Goal: Transaction & Acquisition: Purchase product/service

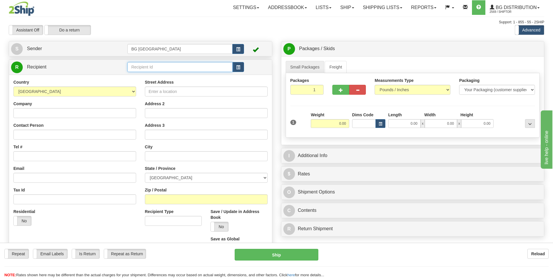
click at [187, 68] on input "text" at bounding box center [179, 67] width 105 height 10
click at [183, 78] on div "60154" at bounding box center [178, 76] width 99 height 6
type input "60154"
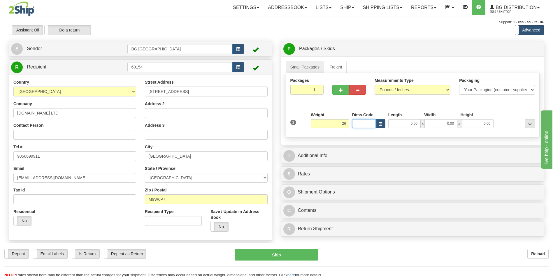
type input "26.00"
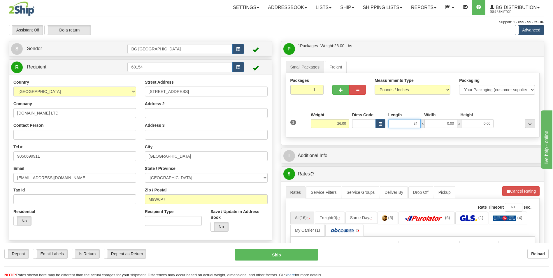
type input "24.00"
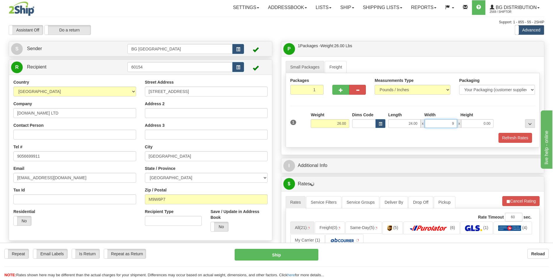
type input "9.00"
type input "5.00"
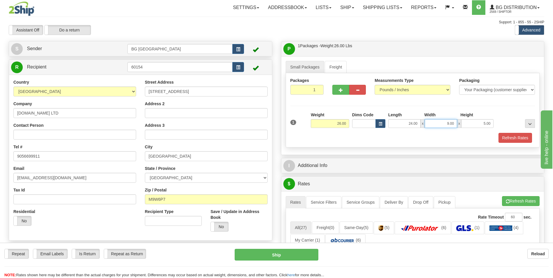
click at [436, 124] on input "9.00" at bounding box center [441, 123] width 32 height 9
type input "10.00"
click at [339, 92] on button "button" at bounding box center [340, 90] width 17 height 10
type input "2"
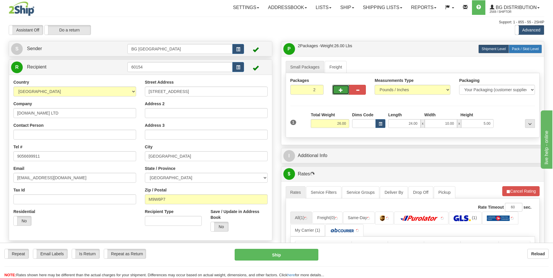
click at [515, 49] on span "Pack / Skid Level" at bounding box center [525, 49] width 27 height 4
radio input "true"
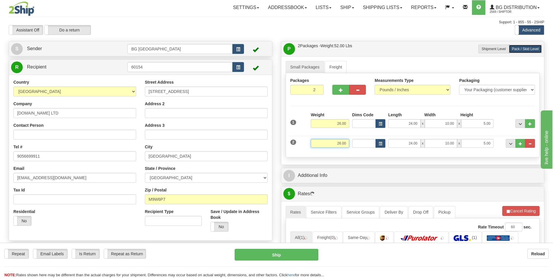
click at [337, 142] on input "26.00" at bounding box center [330, 143] width 38 height 9
type input "50.00"
type input "10.00"
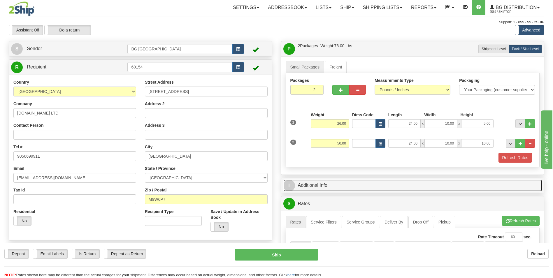
click at [308, 180] on link "I Additional Info" at bounding box center [412, 186] width 259 height 12
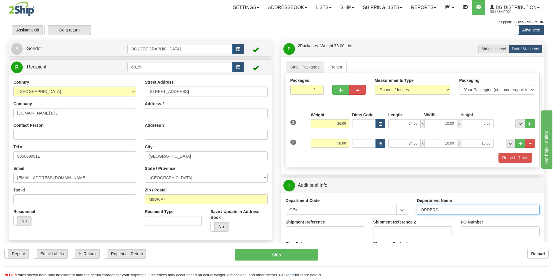
click at [456, 210] on input "ORDERS" at bounding box center [478, 210] width 123 height 10
type input "70183327-00"
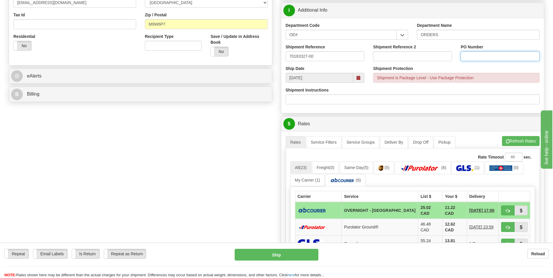
scroll to position [233, 0]
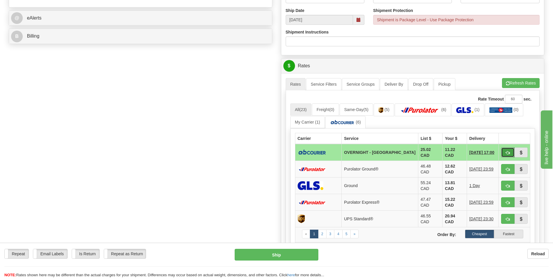
click at [507, 154] on button "button" at bounding box center [507, 153] width 13 height 10
type input "4"
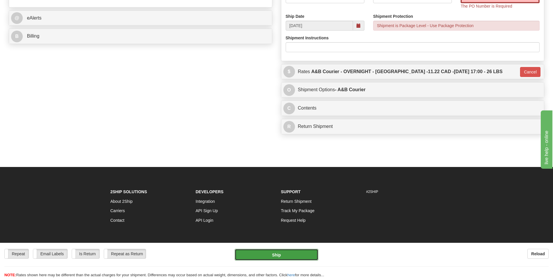
click at [295, 252] on button "Ship" at bounding box center [276, 255] width 83 height 12
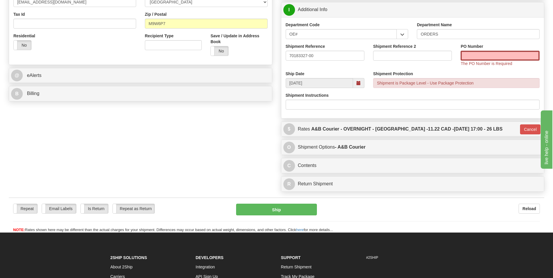
scroll to position [87, 0]
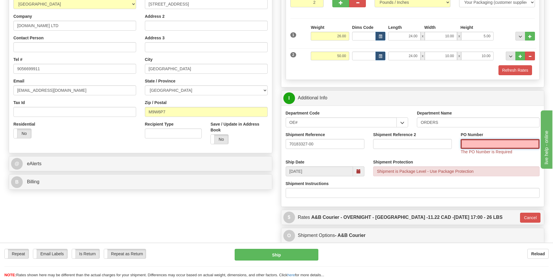
click at [488, 144] on input "PO Number" at bounding box center [500, 144] width 79 height 10
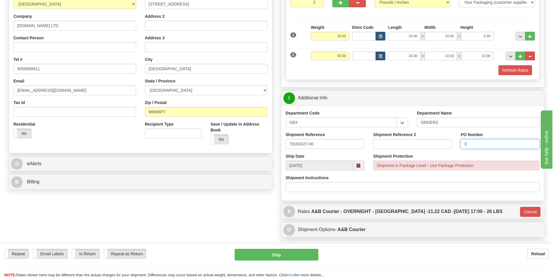
type input "0"
click at [491, 81] on div "Small Packages Freight Packages 2 2 Measurements Type" at bounding box center [412, 28] width 263 height 118
click at [502, 69] on button "Refresh Rates" at bounding box center [516, 70] width 34 height 10
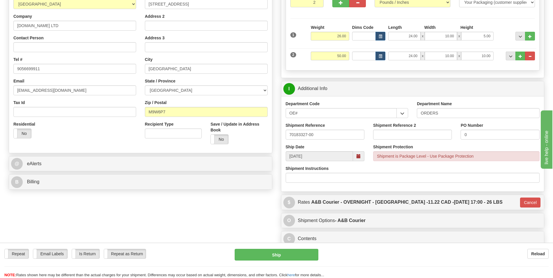
type input "4"
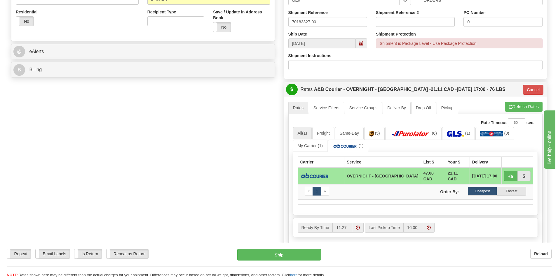
scroll to position [204, 0]
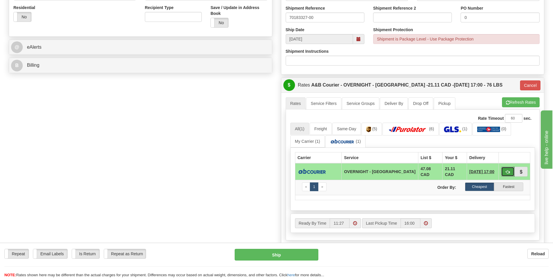
click at [506, 173] on span "button" at bounding box center [508, 172] width 4 height 4
click at [284, 256] on button "Ship" at bounding box center [276, 255] width 83 height 12
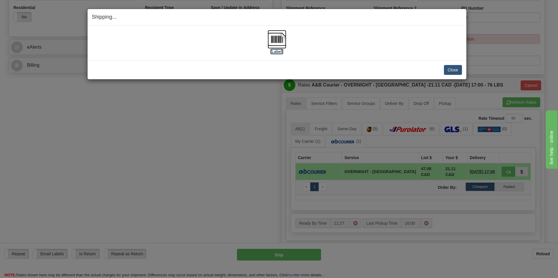
click at [279, 36] on img at bounding box center [276, 39] width 19 height 19
click at [451, 70] on button "Close" at bounding box center [452, 70] width 18 height 10
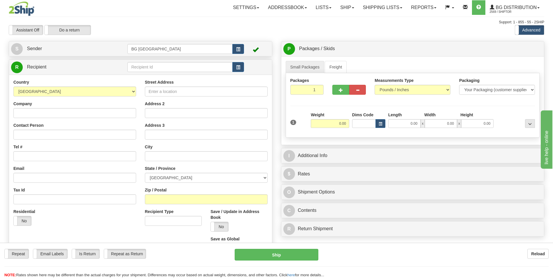
click at [152, 73] on div "R Recipient" at bounding box center [140, 67] width 263 height 15
click at [157, 68] on input "text" at bounding box center [179, 67] width 105 height 10
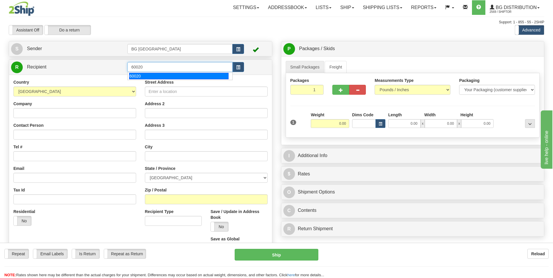
click at [148, 75] on div "60020" at bounding box center [178, 76] width 99 height 6
type input "60020"
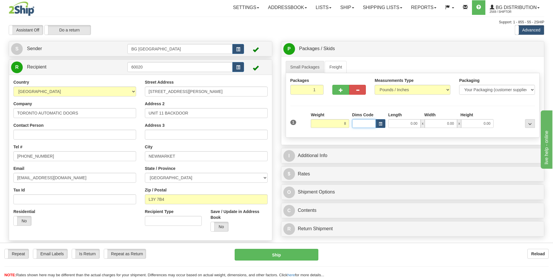
type input "8.00"
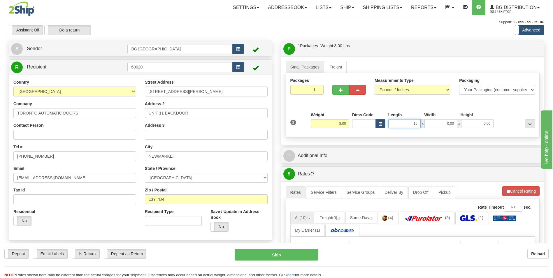
type input "16.00"
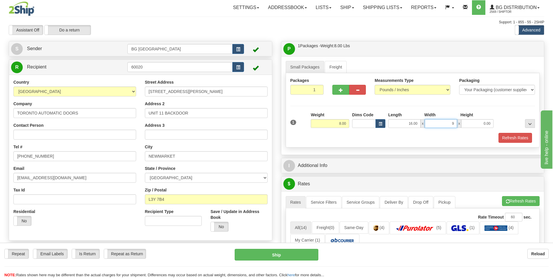
type input "9.00"
type input "6.00"
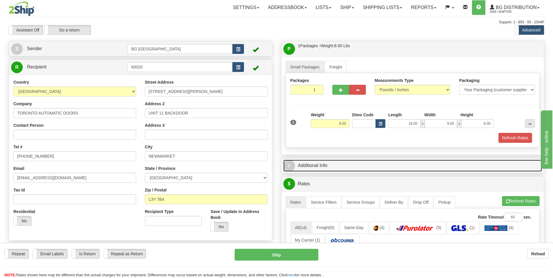
click at [337, 166] on link "I Additional Info" at bounding box center [412, 166] width 259 height 12
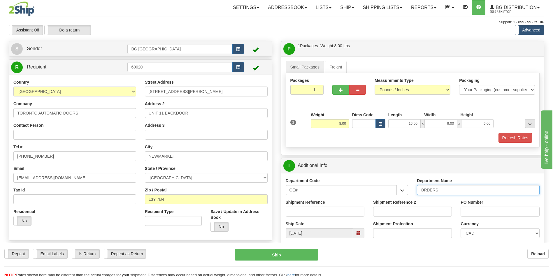
click at [449, 189] on input "ORDERS" at bounding box center [478, 190] width 123 height 10
type input "70183144-00"
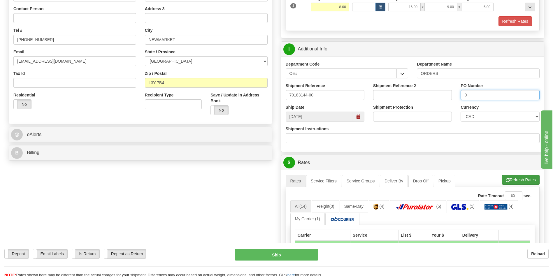
type input "0"
click at [504, 180] on button "Refresh Rates" at bounding box center [521, 180] width 38 height 10
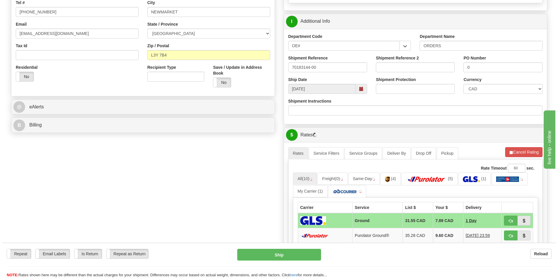
scroll to position [204, 0]
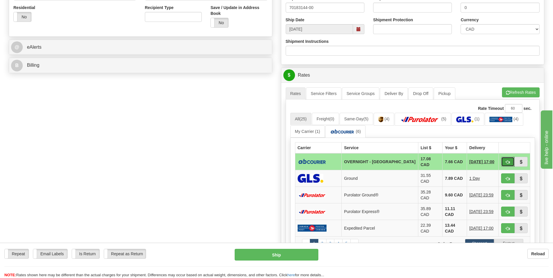
click at [506, 161] on span "button" at bounding box center [508, 162] width 4 height 4
type input "4"
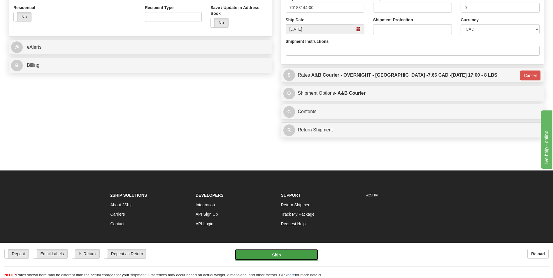
click at [297, 255] on button "Ship" at bounding box center [276, 255] width 83 height 12
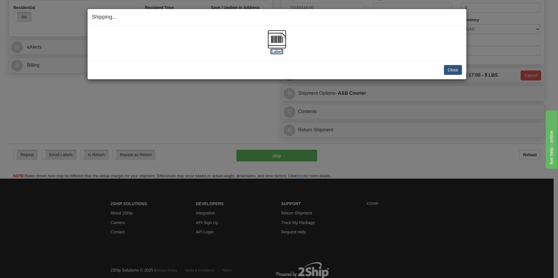
click at [279, 38] on img at bounding box center [276, 39] width 19 height 19
click at [445, 68] on button "Close" at bounding box center [452, 70] width 18 height 10
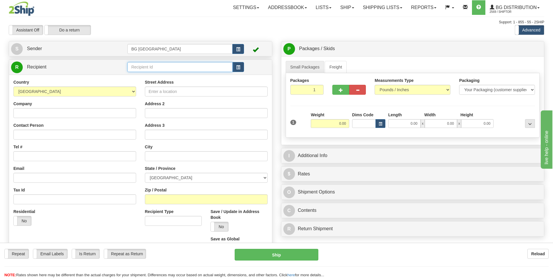
click at [196, 66] on input "text" at bounding box center [179, 67] width 105 height 10
click at [139, 77] on div "60007" at bounding box center [178, 76] width 99 height 6
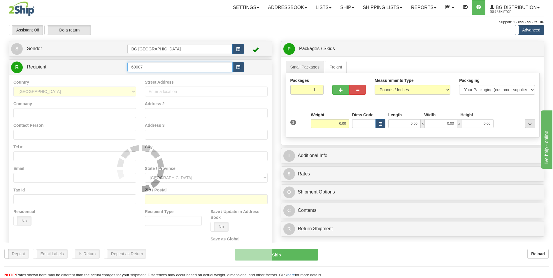
type input "60007"
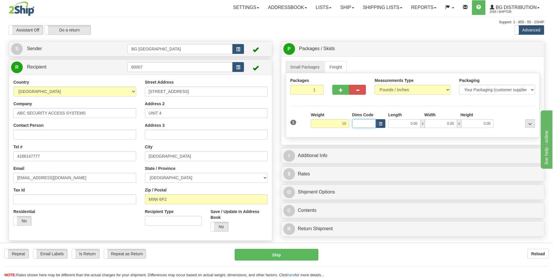
type input "10.00"
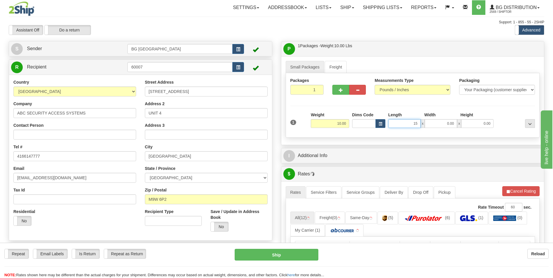
type input "15.00"
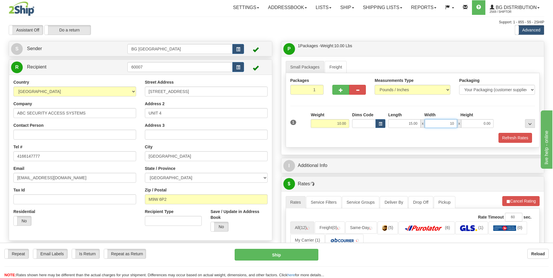
type input "10.00"
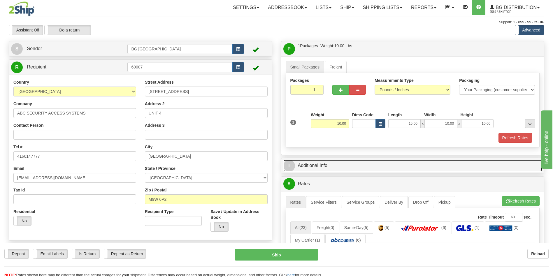
click at [347, 164] on link "I Additional Info" at bounding box center [412, 166] width 259 height 12
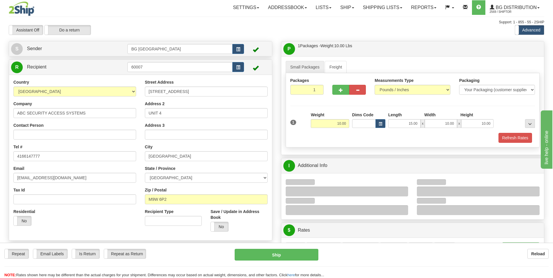
click at [455, 189] on div at bounding box center [478, 192] width 123 height 10
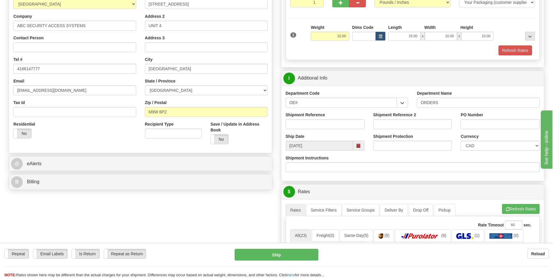
click at [333, 118] on div "Shipment Reference" at bounding box center [325, 120] width 79 height 17
click at [330, 123] on input "Shipment Reference" at bounding box center [325, 124] width 79 height 10
type input "70183065-00"
click at [468, 124] on input "PO Number" at bounding box center [500, 124] width 79 height 10
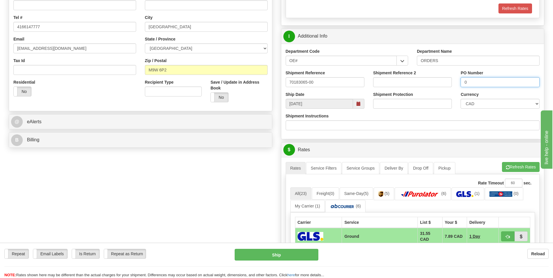
scroll to position [262, 0]
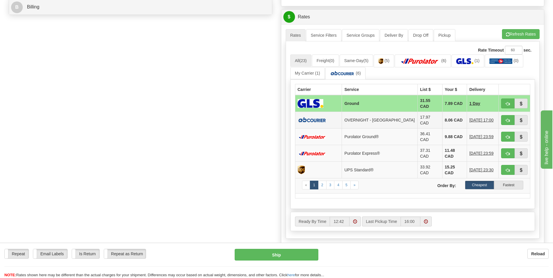
type input "0"
click at [442, 120] on td "8.06 CAD" at bounding box center [454, 120] width 24 height 17
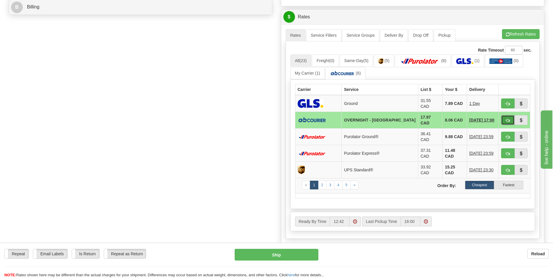
click at [508, 119] on span "button" at bounding box center [508, 121] width 4 height 4
type input "4"
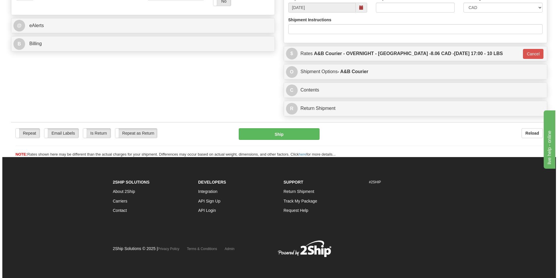
scroll to position [226, 0]
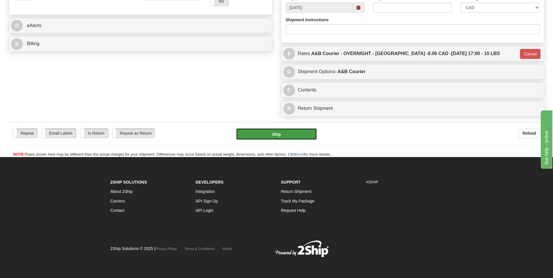
click at [285, 131] on button "Ship" at bounding box center [276, 134] width 80 height 12
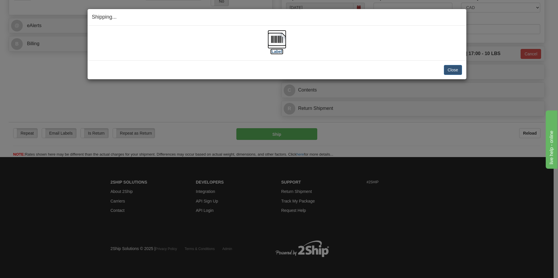
click at [280, 34] on img at bounding box center [276, 39] width 19 height 19
click at [282, 41] on img at bounding box center [276, 39] width 19 height 19
click at [448, 69] on button "Close" at bounding box center [452, 70] width 18 height 10
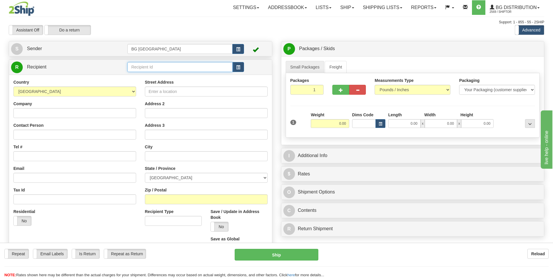
click at [164, 65] on input "text" at bounding box center [179, 67] width 105 height 10
click at [144, 79] on div "60156" at bounding box center [178, 76] width 99 height 6
type input "60156"
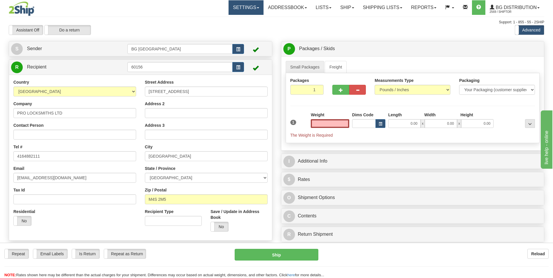
type input "0.00"
click at [323, 123] on input "0.00" at bounding box center [330, 123] width 38 height 9
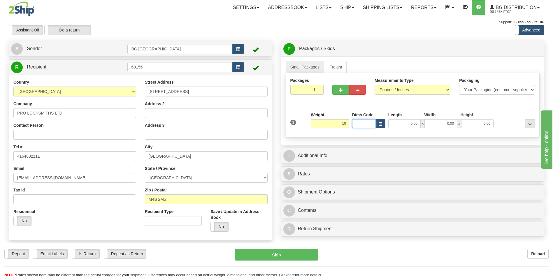
type input "10.00"
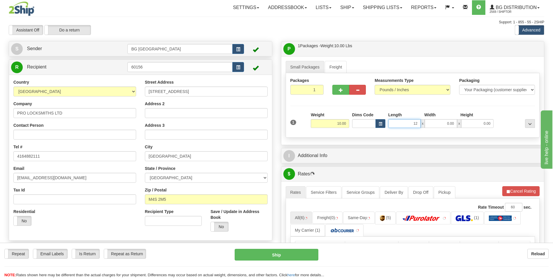
type input "12.00"
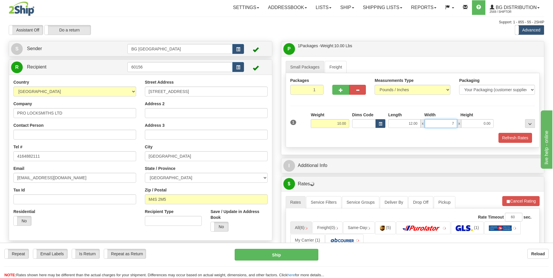
type input "7.00"
click at [331, 172] on div "I Additional Info" at bounding box center [412, 165] width 263 height 15
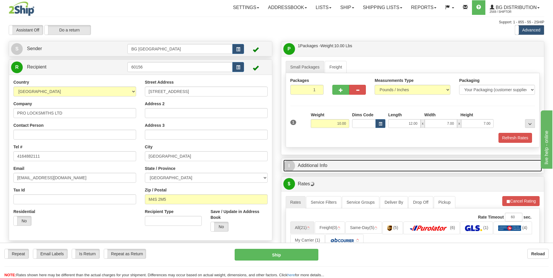
click at [336, 167] on link "I Additional Info" at bounding box center [412, 166] width 259 height 12
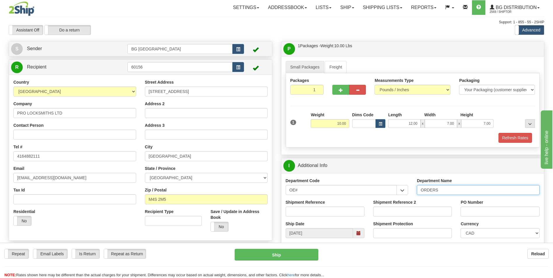
click at [452, 193] on input "ORDERS" at bounding box center [478, 190] width 123 height 10
type input "70183082-01"
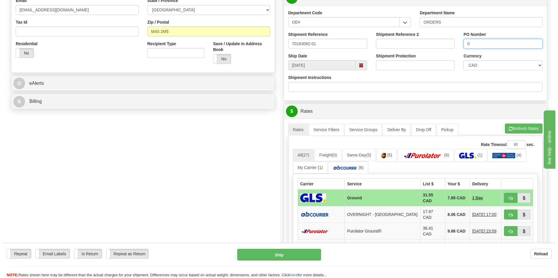
scroll to position [175, 0]
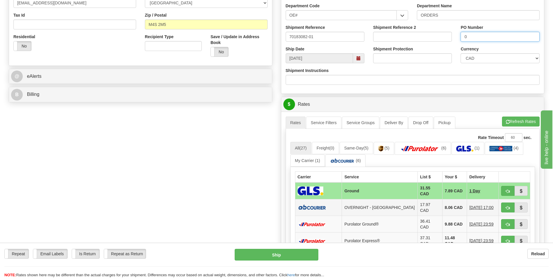
type input "0"
click at [447, 199] on td "8.06 CAD" at bounding box center [454, 207] width 24 height 17
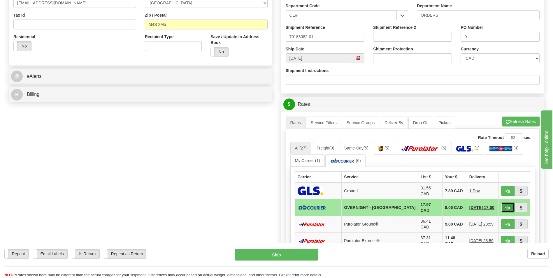
click at [509, 206] on span "button" at bounding box center [508, 208] width 4 height 4
type input "4"
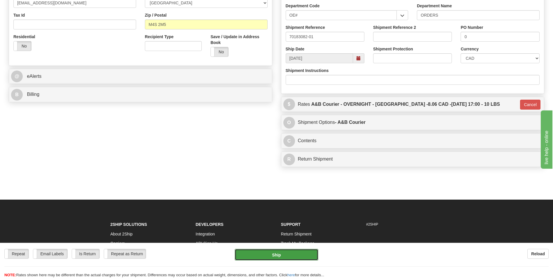
click at [290, 259] on button "Ship" at bounding box center [276, 255] width 83 height 12
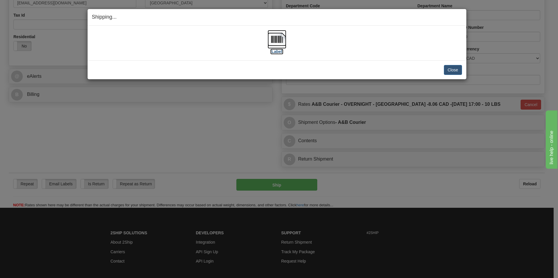
click at [280, 41] on img at bounding box center [276, 39] width 19 height 19
click at [448, 68] on button "Close" at bounding box center [452, 70] width 18 height 10
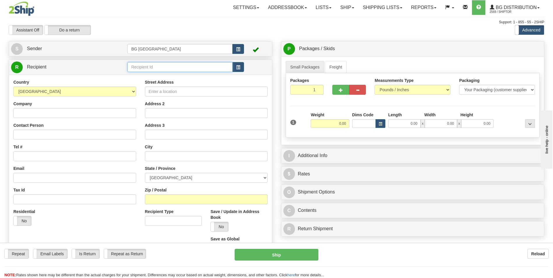
click at [152, 65] on input "text" at bounding box center [179, 67] width 105 height 10
click at [146, 74] on div "60176" at bounding box center [178, 76] width 99 height 6
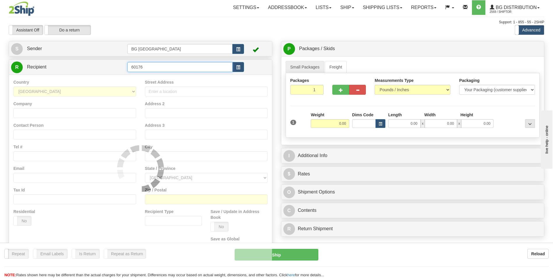
type input "60176"
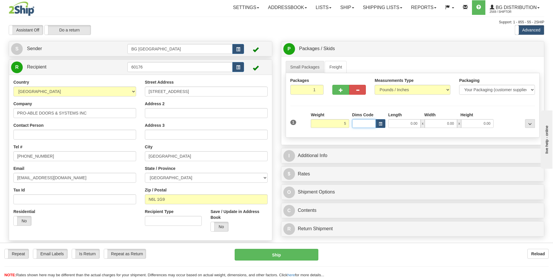
type input "5.00"
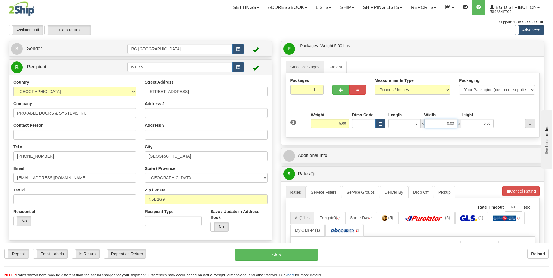
type input "9.00"
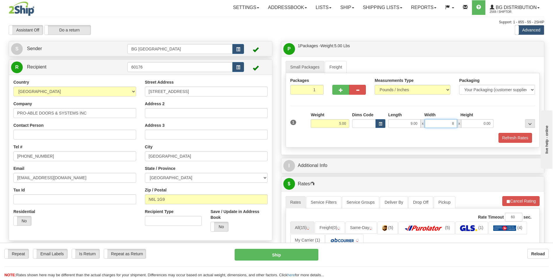
type input "8.00"
type input "4.00"
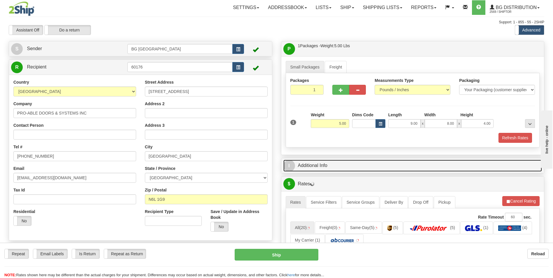
click at [339, 168] on link "I Additional Info" at bounding box center [412, 166] width 259 height 12
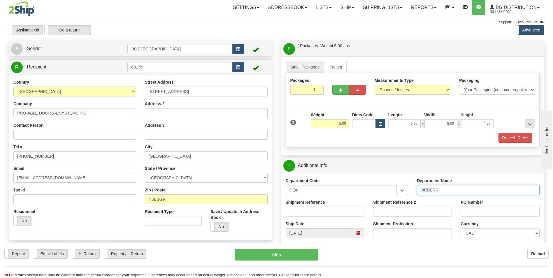
click at [445, 190] on input "ORDERS" at bounding box center [478, 190] width 123 height 10
type input "70183308-00"
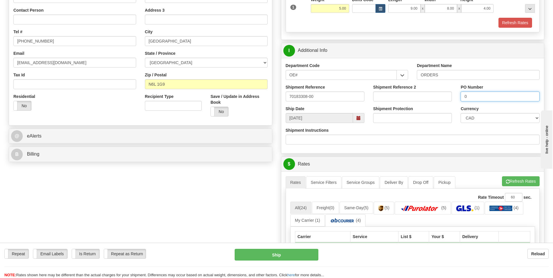
scroll to position [117, 0]
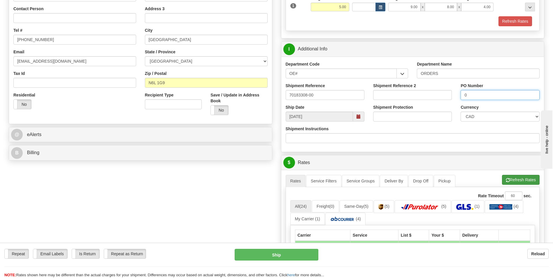
type input "0"
click at [512, 184] on button "Refresh Rates" at bounding box center [521, 180] width 38 height 10
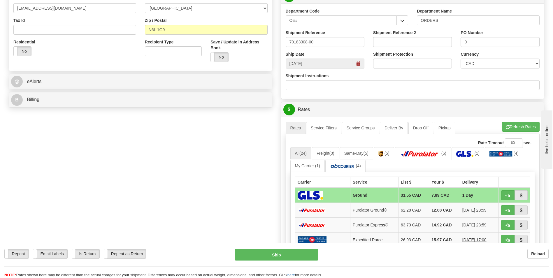
scroll to position [262, 0]
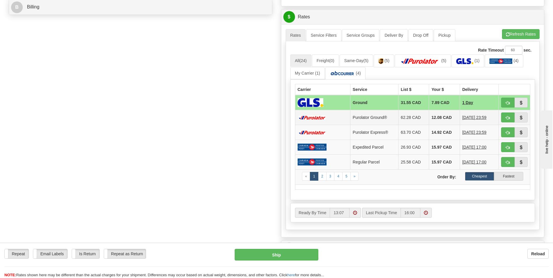
click at [441, 112] on td "12.08 CAD" at bounding box center [444, 117] width 31 height 15
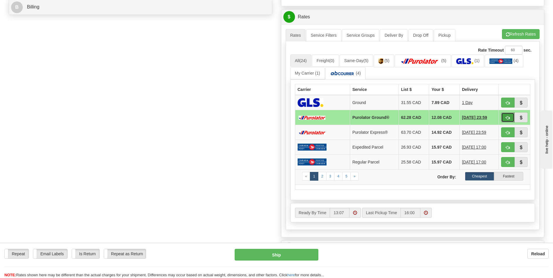
click at [503, 115] on button "button" at bounding box center [507, 118] width 13 height 10
type input "260"
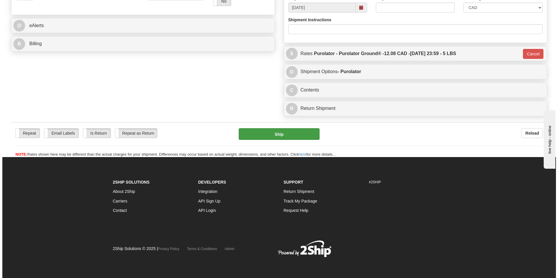
scroll to position [226, 0]
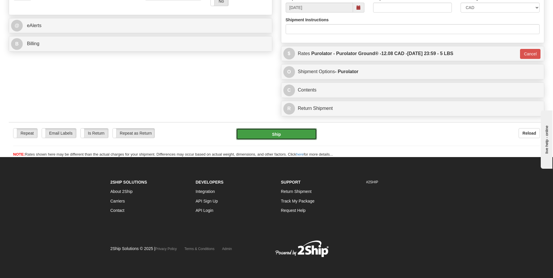
click at [291, 135] on button "Ship" at bounding box center [276, 134] width 80 height 12
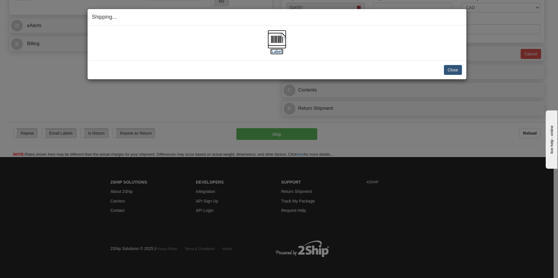
click at [273, 39] on img at bounding box center [276, 39] width 19 height 19
click at [448, 71] on button "Close" at bounding box center [452, 70] width 18 height 10
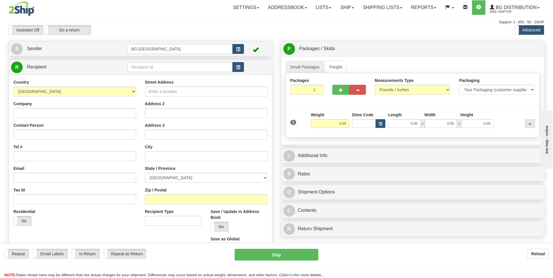
click at [178, 73] on div "R Recipient" at bounding box center [140, 67] width 263 height 15
click at [178, 66] on input "text" at bounding box center [179, 67] width 105 height 10
click at [168, 72] on ul "60453" at bounding box center [179, 76] width 105 height 8
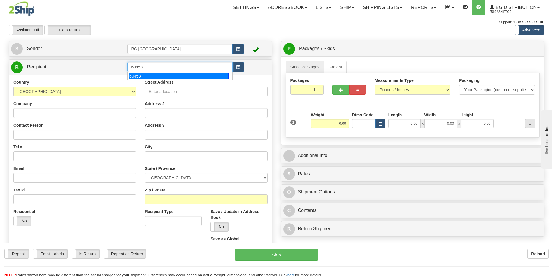
click at [167, 72] on li "60453" at bounding box center [180, 76] width 104 height 8
type input "60453"
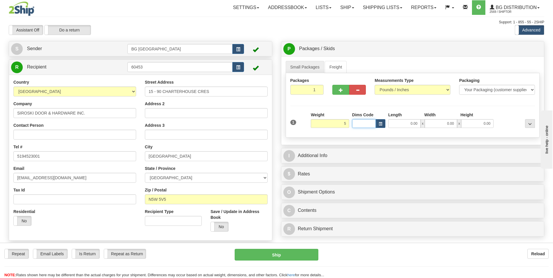
type input "5.00"
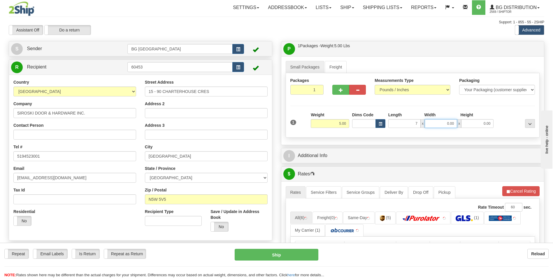
type input "7.00"
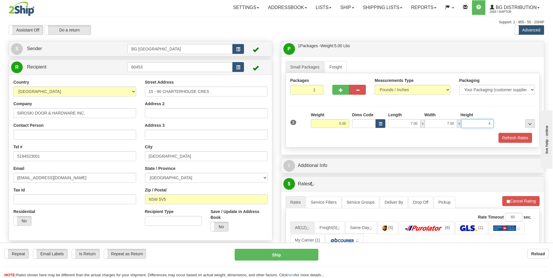
type input "4.00"
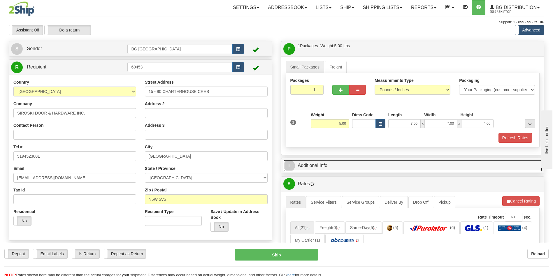
click at [330, 160] on link "I Additional Info" at bounding box center [412, 166] width 259 height 12
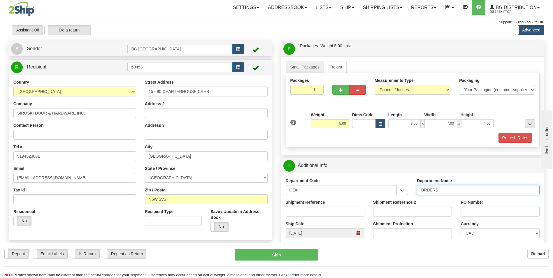
click at [447, 189] on input "ORDERS" at bounding box center [478, 190] width 123 height 10
type input "70183294-00"
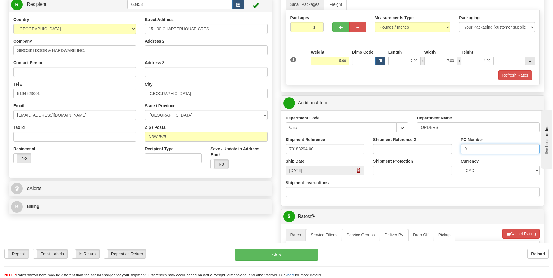
scroll to position [117, 0]
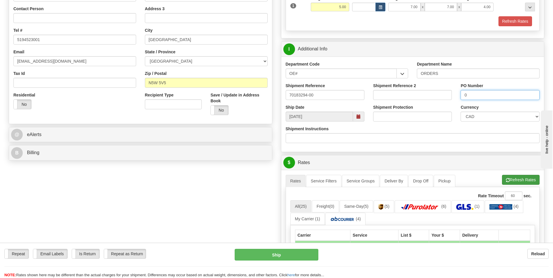
type input "0"
click at [511, 178] on button "Refresh Rates" at bounding box center [521, 180] width 38 height 10
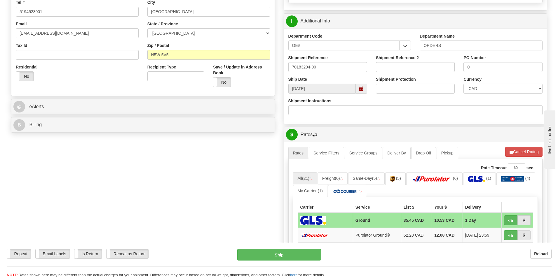
scroll to position [175, 0]
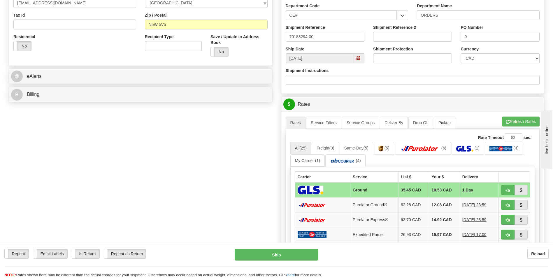
click at [440, 201] on td "12.08 CAD" at bounding box center [444, 205] width 31 height 15
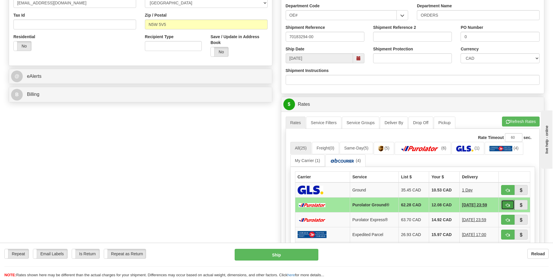
click at [507, 206] on span "button" at bounding box center [508, 206] width 4 height 4
type input "260"
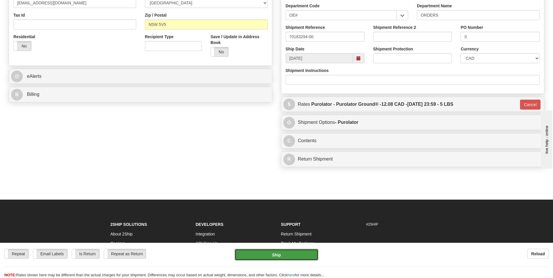
click at [298, 254] on button "Ship" at bounding box center [276, 255] width 83 height 12
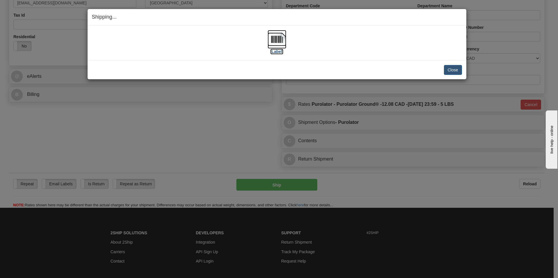
click at [284, 37] on img at bounding box center [276, 39] width 19 height 19
click at [448, 72] on button "Close" at bounding box center [452, 70] width 18 height 10
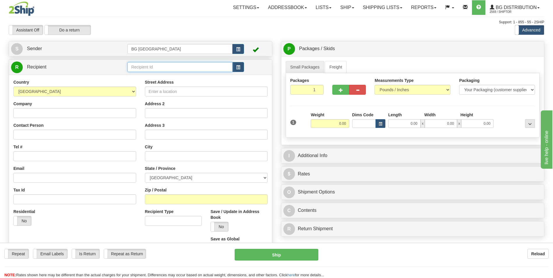
click at [149, 65] on input "text" at bounding box center [179, 67] width 105 height 10
click at [139, 76] on div "60117" at bounding box center [178, 76] width 99 height 6
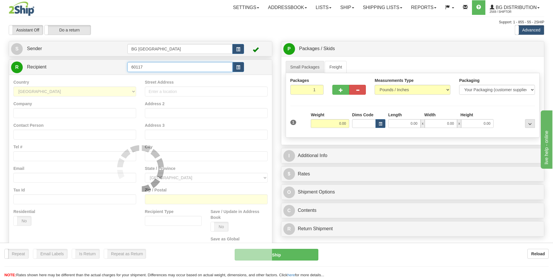
type input "60117"
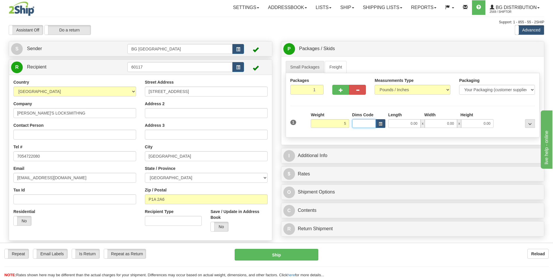
type input "5.00"
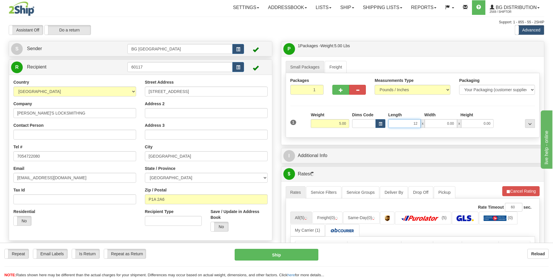
type input "12.00"
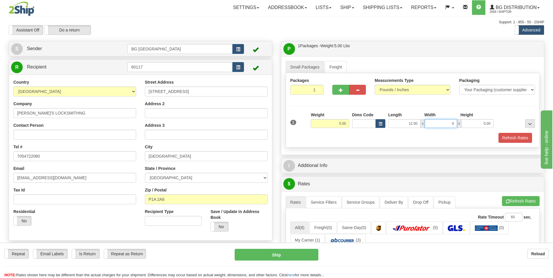
type input "6.00"
type input "4.00"
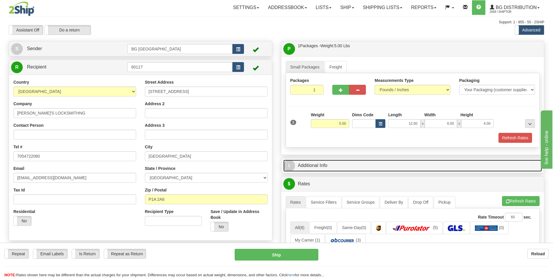
click at [320, 162] on link "I Additional Info" at bounding box center [412, 166] width 259 height 12
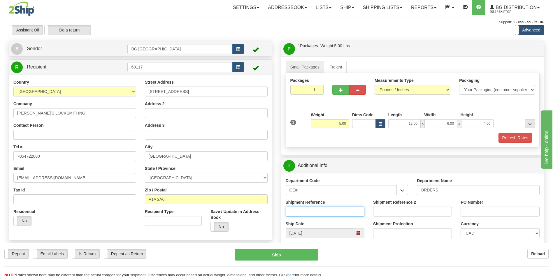
click at [339, 212] on input "Shipment Reference" at bounding box center [325, 212] width 79 height 10
type input "70183348-00"
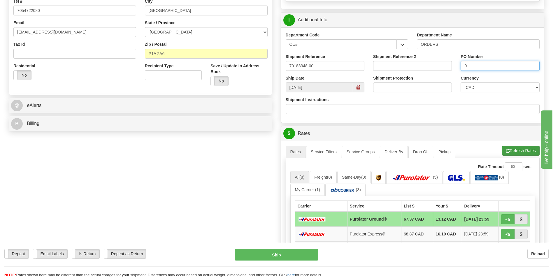
type input "0"
click at [517, 153] on button "Refresh Rates" at bounding box center [521, 151] width 38 height 10
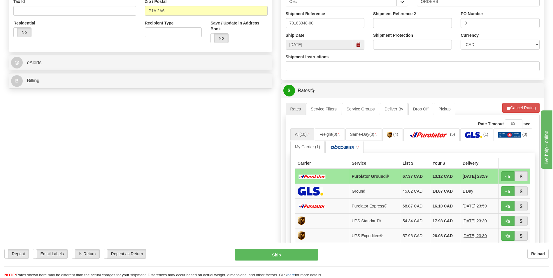
scroll to position [233, 0]
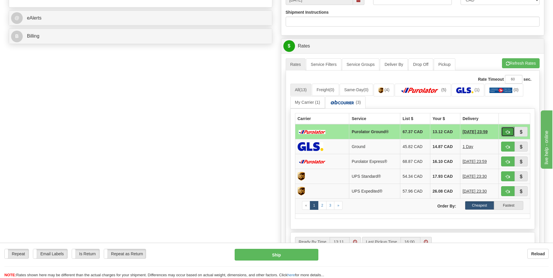
click at [505, 130] on button "button" at bounding box center [507, 132] width 13 height 10
type input "260"
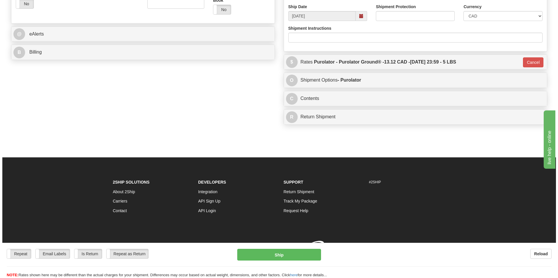
scroll to position [226, 0]
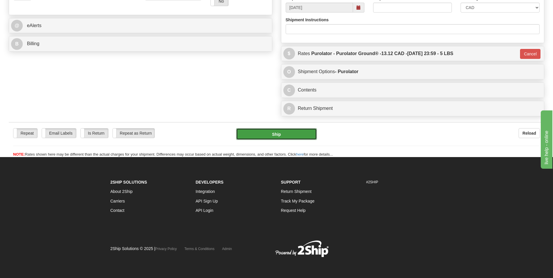
click at [271, 140] on button "Ship" at bounding box center [276, 134] width 80 height 12
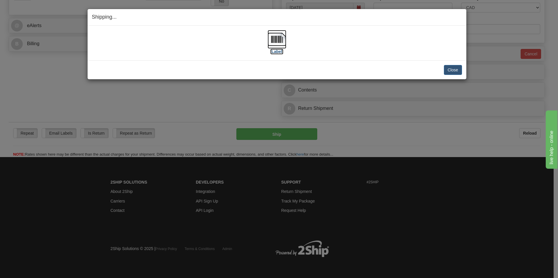
click at [285, 37] on img at bounding box center [276, 39] width 19 height 19
click at [453, 69] on button "Close" at bounding box center [452, 70] width 18 height 10
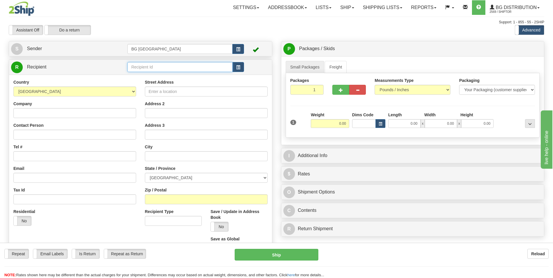
click at [142, 65] on input "text" at bounding box center [179, 67] width 105 height 10
click at [142, 75] on div "910030" at bounding box center [178, 76] width 99 height 6
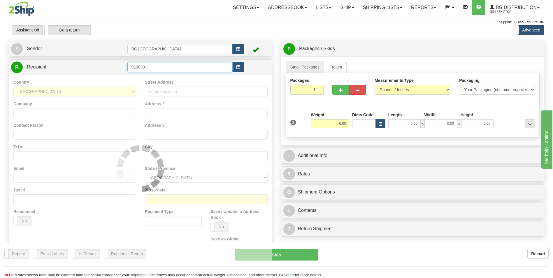
type input "910030"
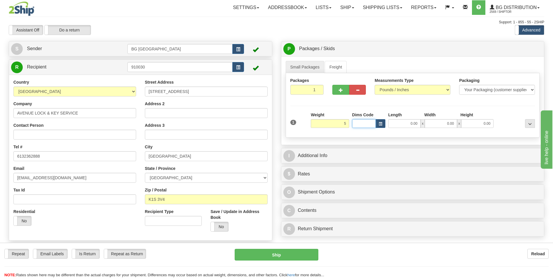
type input "5.00"
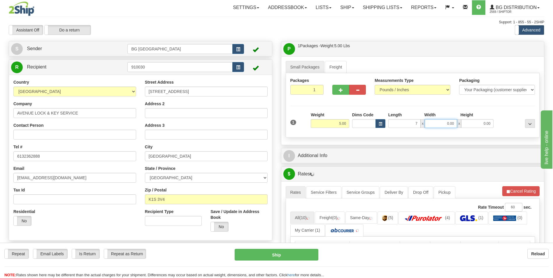
type input "7.00"
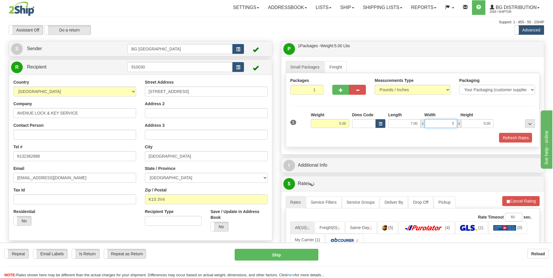
type input "5.00"
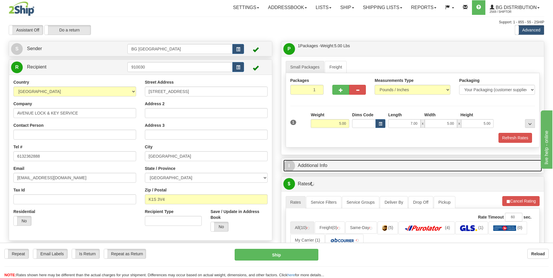
click at [333, 162] on link "I Additional Info" at bounding box center [412, 166] width 259 height 12
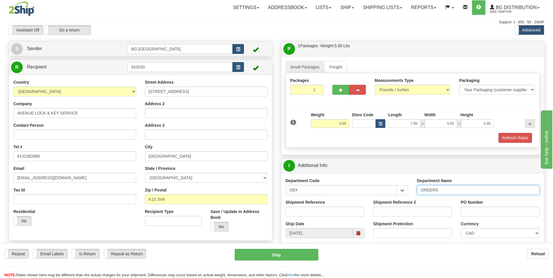
click at [450, 187] on input "ORDERS" at bounding box center [478, 190] width 123 height 10
type input "70183345-00"
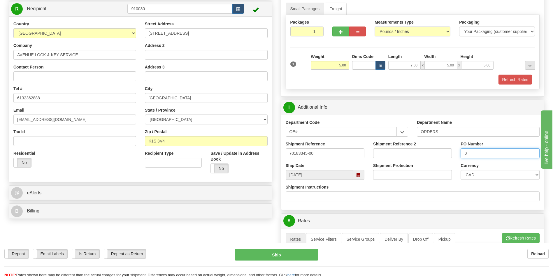
scroll to position [175, 0]
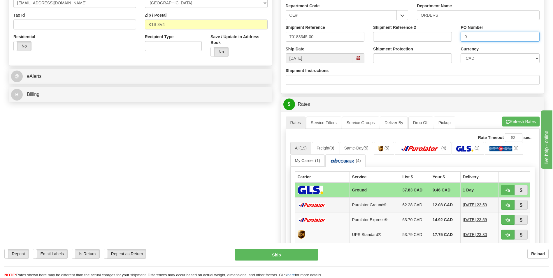
type input "0"
click at [443, 208] on td "12.08 CAD" at bounding box center [445, 205] width 30 height 15
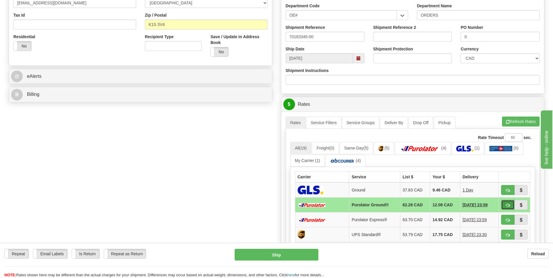
click at [511, 206] on button "button" at bounding box center [507, 205] width 13 height 10
type input "260"
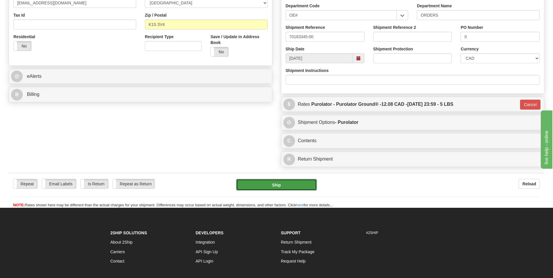
click at [282, 186] on button "Ship" at bounding box center [276, 185] width 80 height 12
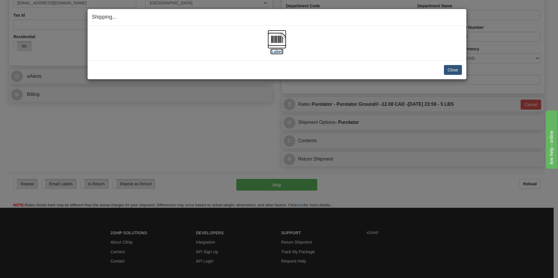
click at [278, 37] on img at bounding box center [276, 39] width 19 height 19
click at [451, 67] on button "Close" at bounding box center [452, 70] width 18 height 10
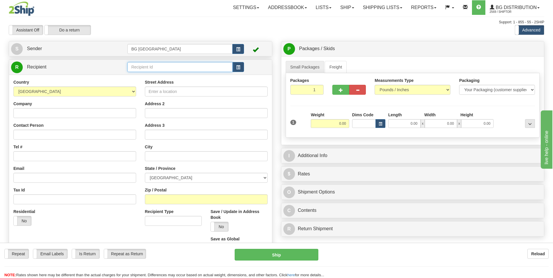
click at [162, 66] on input "text" at bounding box center [179, 67] width 105 height 10
click at [149, 74] on div "60419" at bounding box center [178, 76] width 99 height 6
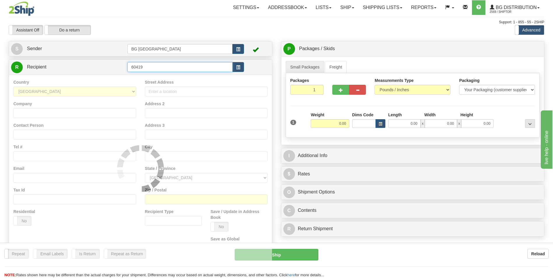
type input "60419"
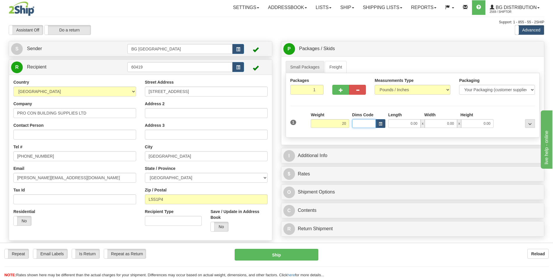
type input "20.00"
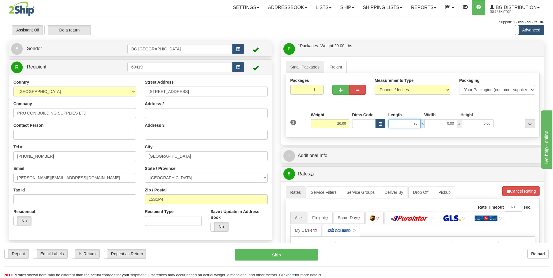
type input "86.00"
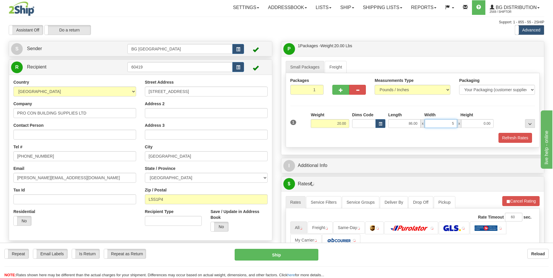
type input "5.00"
type input "4.00"
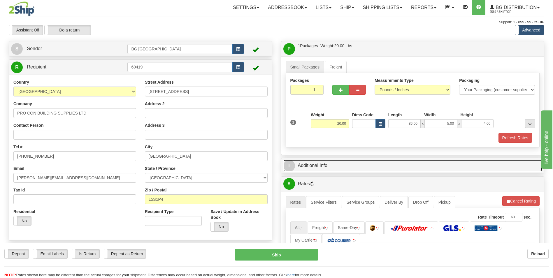
click at [317, 164] on link "I Additional Info" at bounding box center [412, 166] width 259 height 12
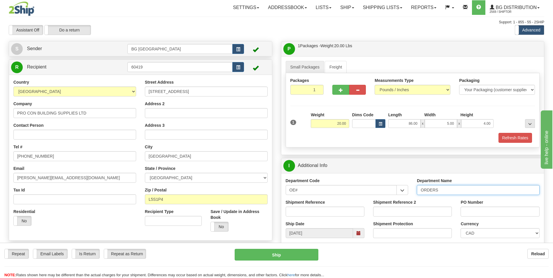
click at [448, 188] on input "ORDERS" at bounding box center [478, 190] width 123 height 10
type input "70183310-00"
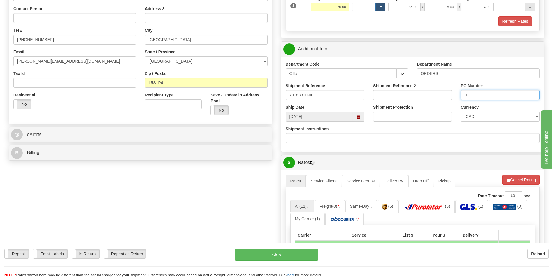
type input "0"
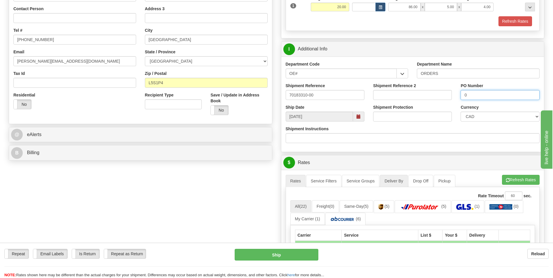
scroll to position [262, 0]
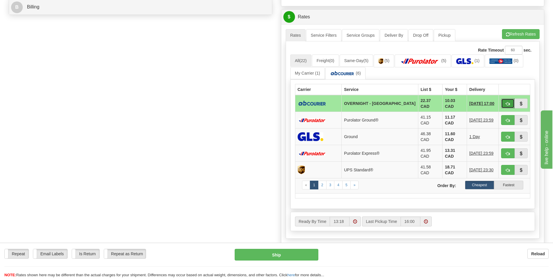
click at [509, 104] on span "button" at bounding box center [508, 104] width 4 height 4
type input "4"
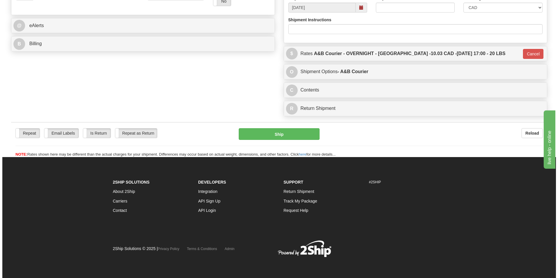
scroll to position [226, 0]
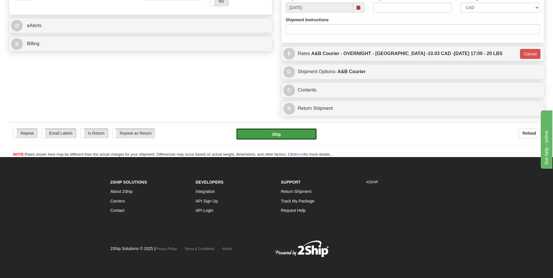
click at [268, 136] on button "Ship" at bounding box center [276, 134] width 80 height 12
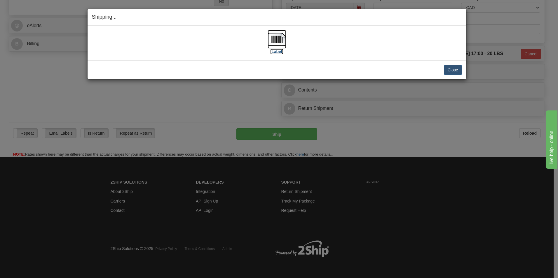
click at [275, 37] on img at bounding box center [276, 39] width 19 height 19
